Goal: Find specific page/section: Find specific page/section

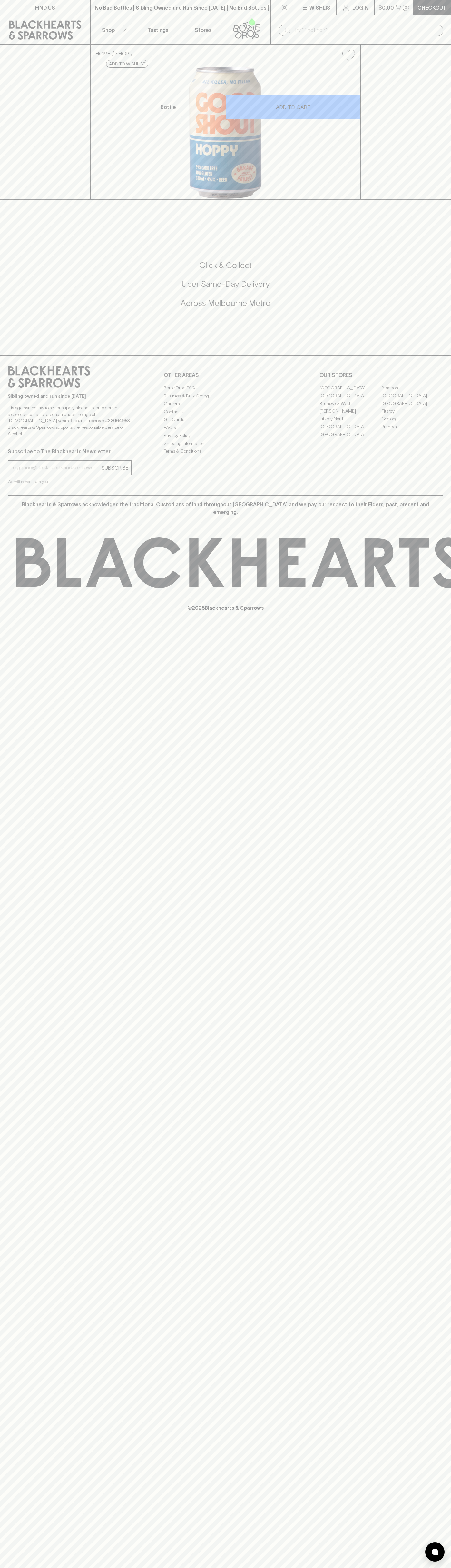
click at [361, 28] on input "text" at bounding box center [367, 30] width 144 height 10
click at [448, 1102] on div "FIND US | No Bad Bottles | Sibling Owned and Run Since [DATE] | No Bad Bottles …" at bounding box center [225, 784] width 451 height 1568
click at [5, 1568] on html "FIND US | No Bad Bottles | Sibling Owned and Run Since [DATE] | No Bad Bottles …" at bounding box center [225, 784] width 451 height 1568
click at [7, 1076] on div "FIND US | No Bad Bottles | Sibling Owned and Run Since [DATE] | No Bad Bottles …" at bounding box center [225, 784] width 451 height 1568
